Goal: Task Accomplishment & Management: Manage account settings

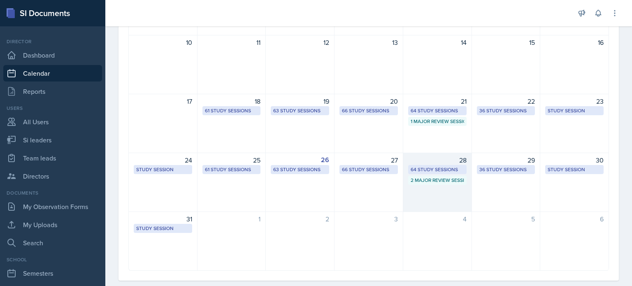
scroll to position [207, 0]
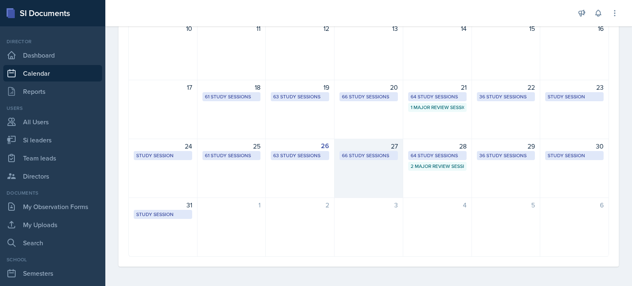
click at [363, 164] on div "27 66 Study Sessions" at bounding box center [369, 168] width 69 height 59
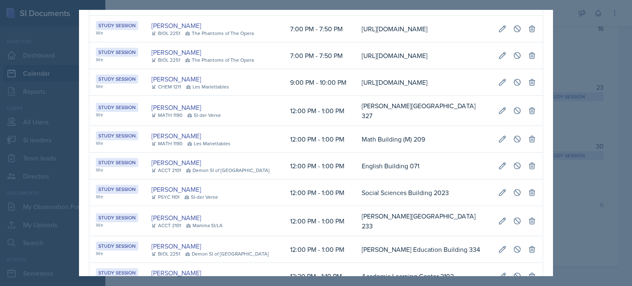
scroll to position [0, 165]
click at [570, 52] on div at bounding box center [316, 143] width 632 height 286
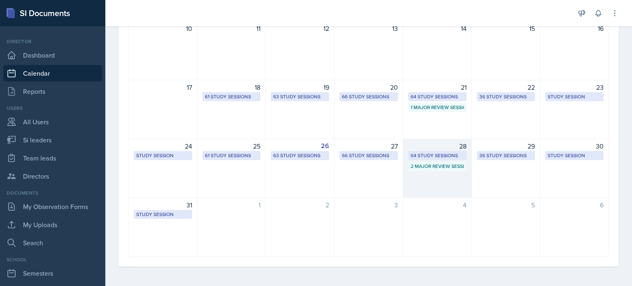
click at [439, 175] on div "28 64 Study Sessions 2 Major Review Sessions" at bounding box center [437, 168] width 69 height 59
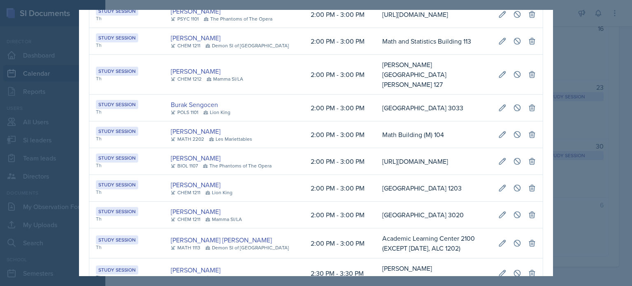
scroll to position [619, 0]
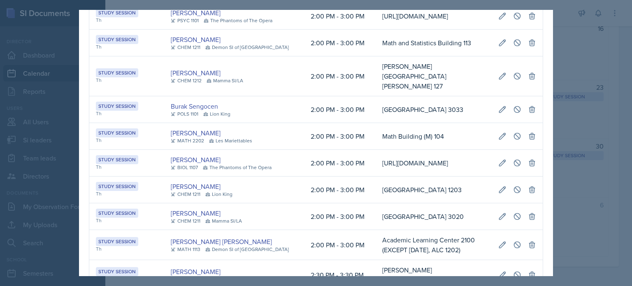
click at [600, 62] on div at bounding box center [316, 143] width 632 height 286
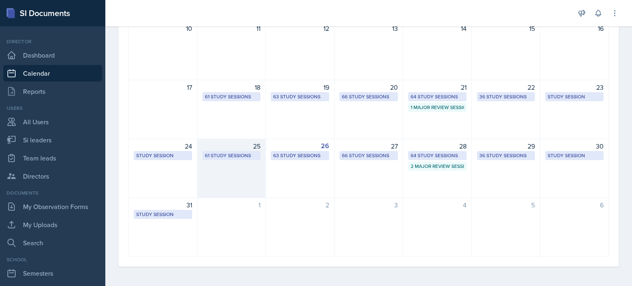
click at [227, 171] on div "25 61 Study Sessions" at bounding box center [232, 168] width 69 height 59
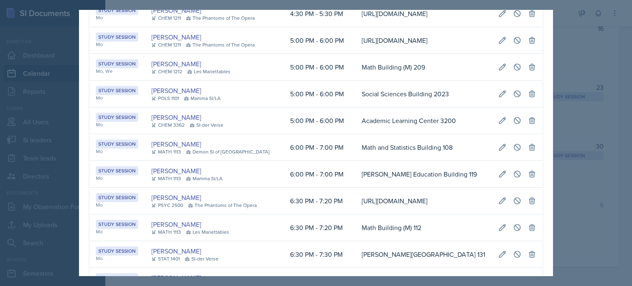
scroll to position [0, 442]
click at [498, 125] on icon at bounding box center [502, 120] width 8 height 8
select select "5"
select select "6"
select select "0"
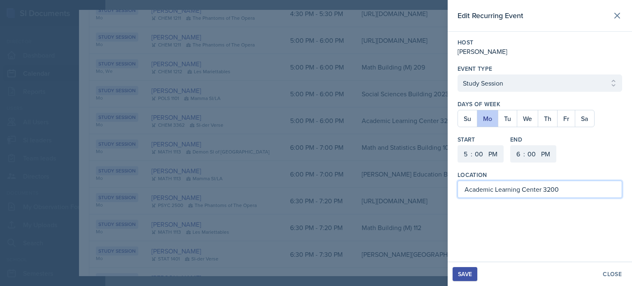
drag, startPoint x: 576, startPoint y: 192, endPoint x: 430, endPoint y: 189, distance: 145.7
click at [430, 189] on div "Edit Recurring Event Host [PERSON_NAME] Event Type Select Event Type Study Sess…" at bounding box center [316, 143] width 632 height 286
click at [467, 274] on div "Save" at bounding box center [465, 274] width 14 height 7
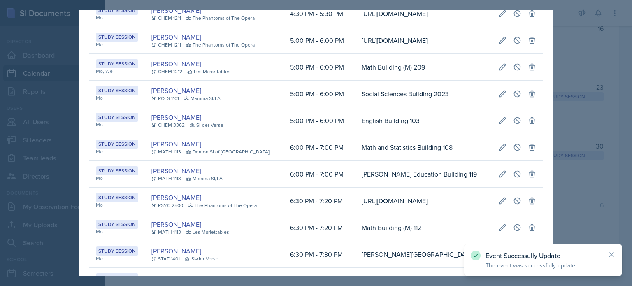
click at [565, 62] on div at bounding box center [316, 143] width 632 height 286
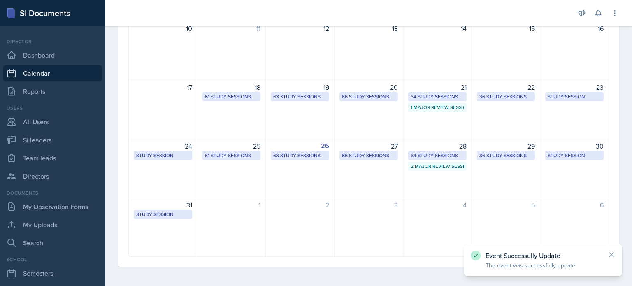
click at [364, 174] on div "27 66 Study Sessions" at bounding box center [369, 168] width 69 height 59
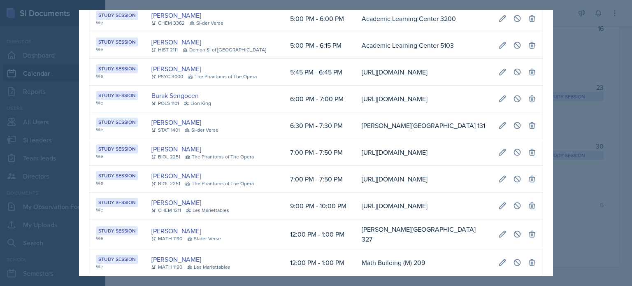
scroll to position [0, 165]
click at [498, 23] on icon at bounding box center [502, 18] width 8 height 8
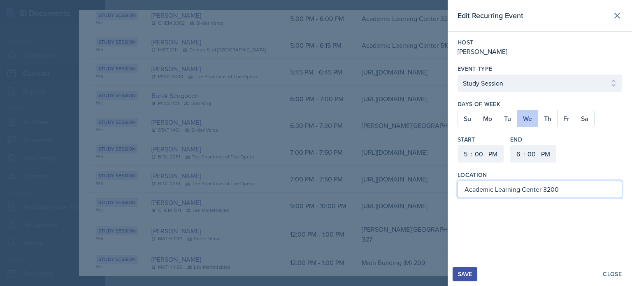
drag, startPoint x: 570, startPoint y: 192, endPoint x: 379, endPoint y: 198, distance: 191.4
click at [379, 198] on div "Edit Recurring Event Host [PERSON_NAME] Event Type Select Event Type Study Sess…" at bounding box center [316, 143] width 632 height 286
type input "English Building 103"
click at [470, 274] on div "Save" at bounding box center [465, 274] width 14 height 7
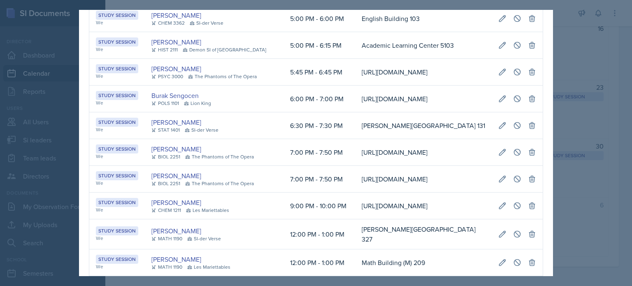
click at [568, 52] on div at bounding box center [316, 143] width 632 height 286
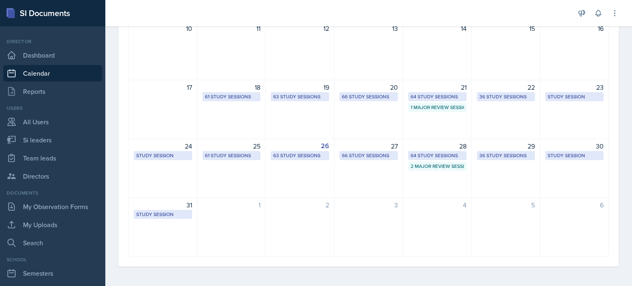
click at [309, 173] on div "26 63 Study Sessions" at bounding box center [300, 168] width 69 height 59
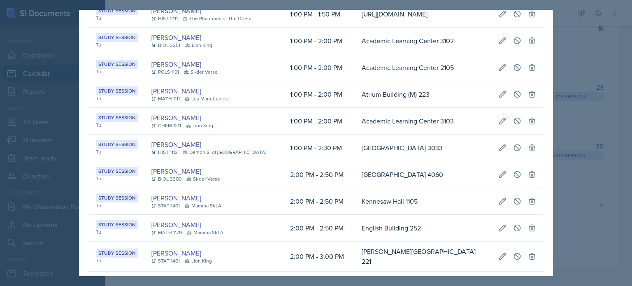
scroll to position [165, 0]
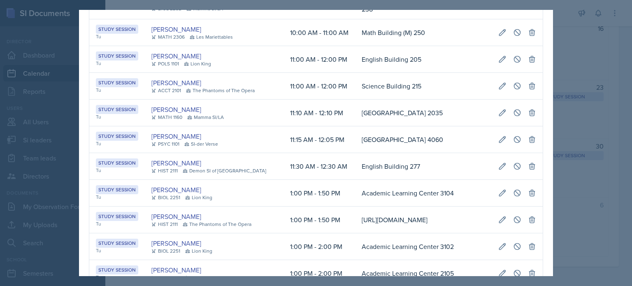
click at [581, 56] on div at bounding box center [316, 143] width 632 height 286
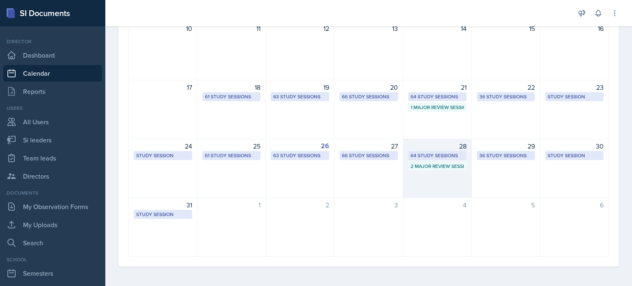
click at [434, 179] on div "28 64 Study Sessions 2 Major Review Sessions" at bounding box center [437, 168] width 69 height 59
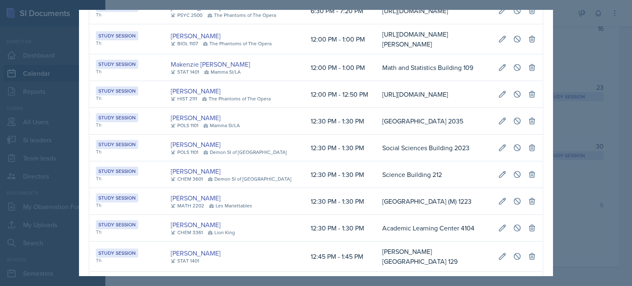
scroll to position [1607, 0]
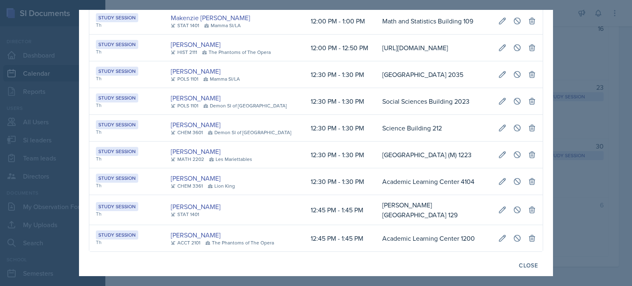
click at [564, 40] on div at bounding box center [316, 143] width 632 height 286
